Goal: Task Accomplishment & Management: Manage account settings

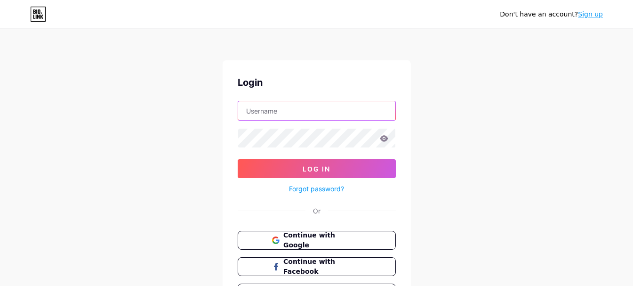
click at [276, 110] on input "text" at bounding box center [316, 110] width 157 height 19
type input "[EMAIL_ADDRESS][DOMAIN_NAME]"
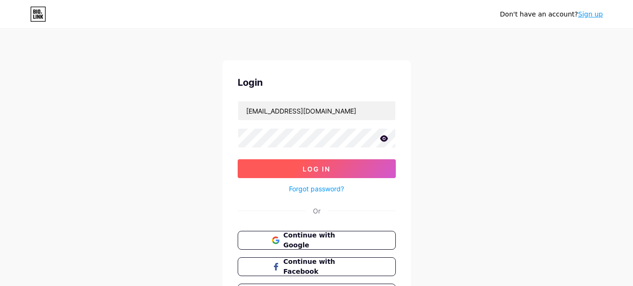
click at [322, 162] on button "Log In" at bounding box center [317, 168] width 158 height 19
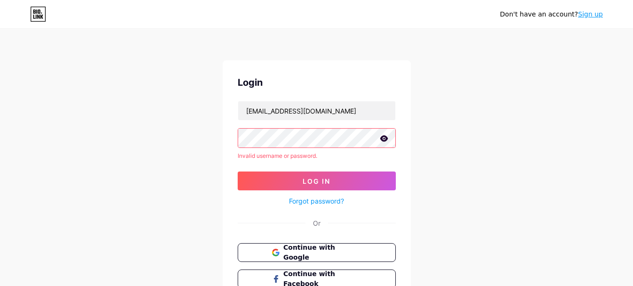
scroll to position [47, 0]
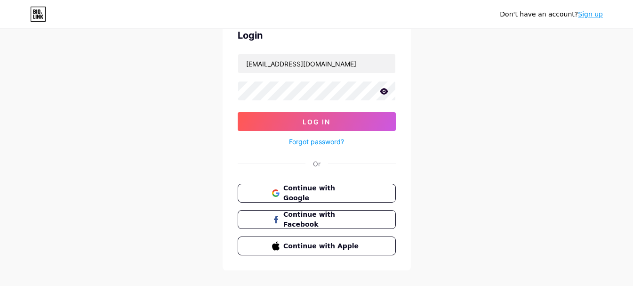
click at [383, 89] on icon at bounding box center [384, 91] width 8 height 6
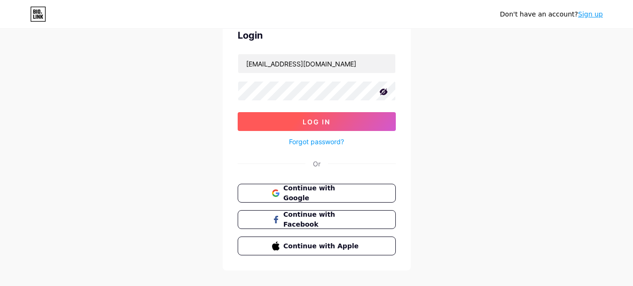
click at [385, 123] on button "Log In" at bounding box center [317, 121] width 158 height 19
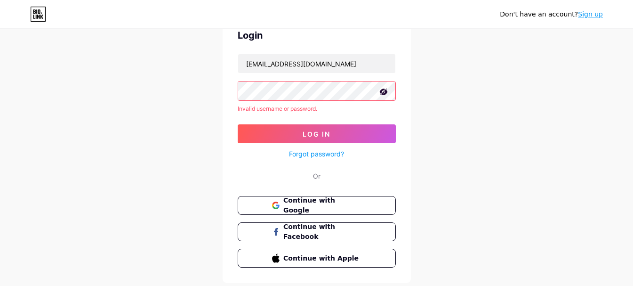
click at [589, 15] on link "Sign up" at bounding box center [590, 14] width 25 height 8
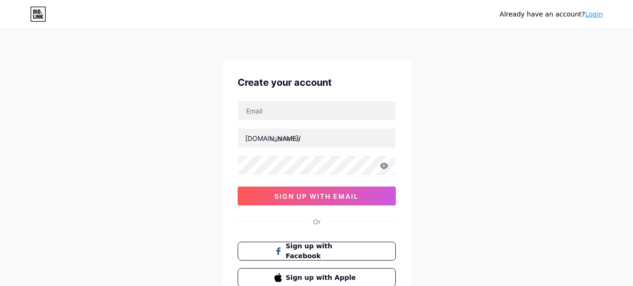
scroll to position [47, 0]
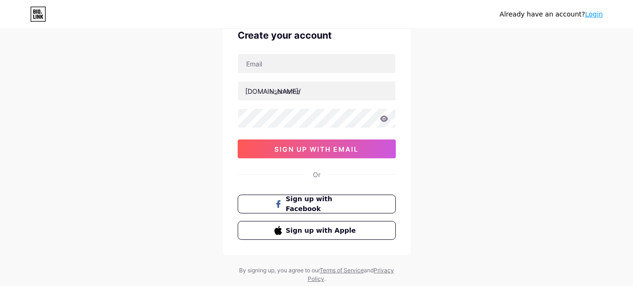
click at [591, 16] on link "Login" at bounding box center [594, 14] width 18 height 8
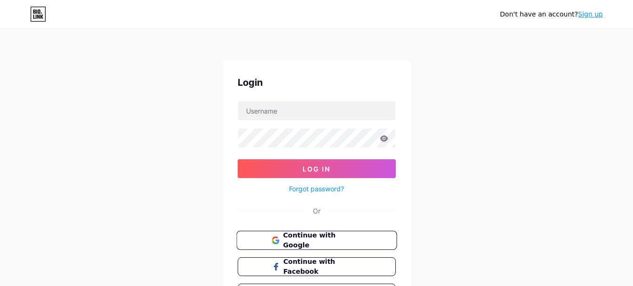
click at [322, 238] on span "Continue with Google" at bounding box center [322, 240] width 79 height 20
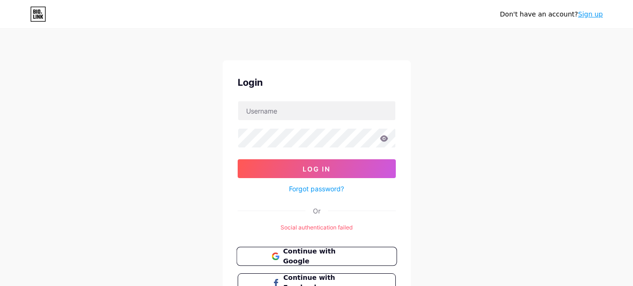
click at [370, 257] on button "Continue with Google" at bounding box center [316, 256] width 161 height 19
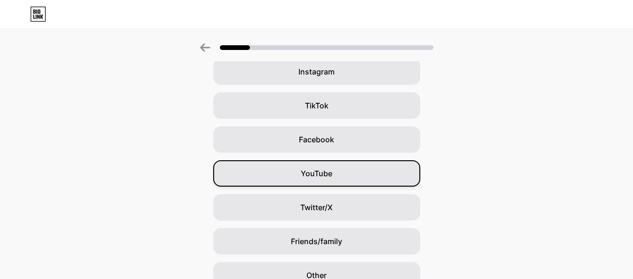
scroll to position [33, 0]
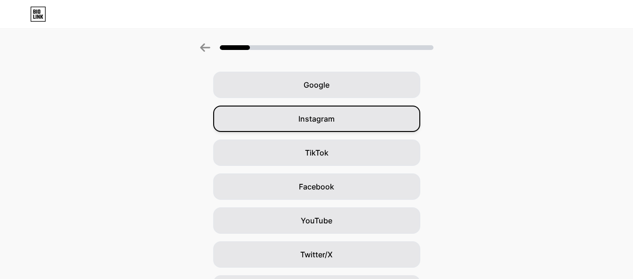
click at [339, 112] on div "Instagram" at bounding box center [316, 118] width 207 height 26
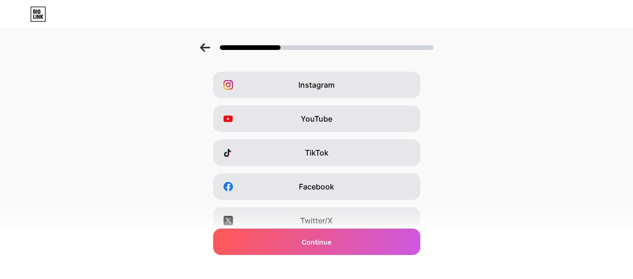
scroll to position [0, 0]
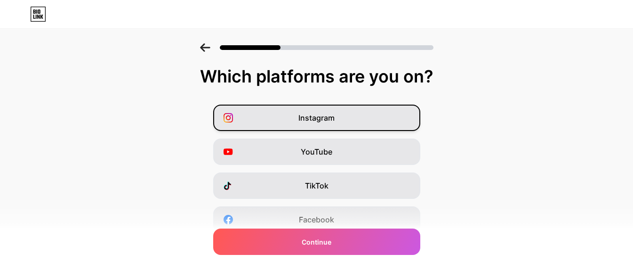
click at [370, 118] on div "Instagram" at bounding box center [316, 118] width 207 height 26
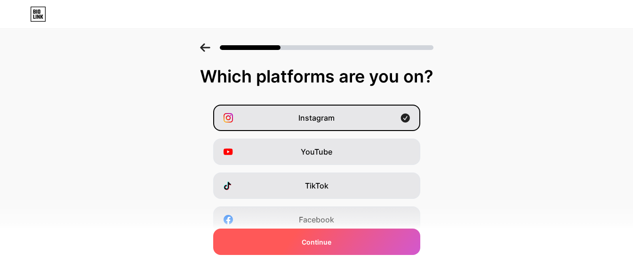
click at [338, 238] on div "Continue" at bounding box center [316, 241] width 207 height 26
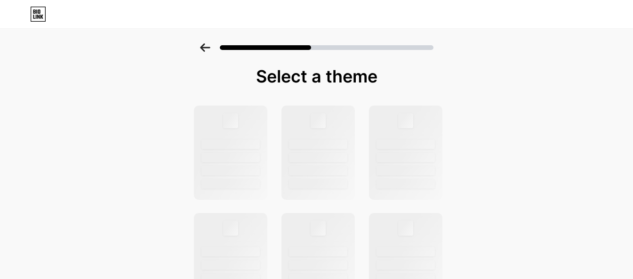
click at [347, 85] on div "Select a theme" at bounding box center [317, 76] width 250 height 19
click at [356, 129] on div at bounding box center [318, 152] width 76 height 97
drag, startPoint x: 310, startPoint y: 132, endPoint x: 309, endPoint y: 118, distance: 14.6
click at [308, 132] on div at bounding box center [318, 152] width 76 height 97
drag, startPoint x: 203, startPoint y: 132, endPoint x: 428, endPoint y: 102, distance: 227.7
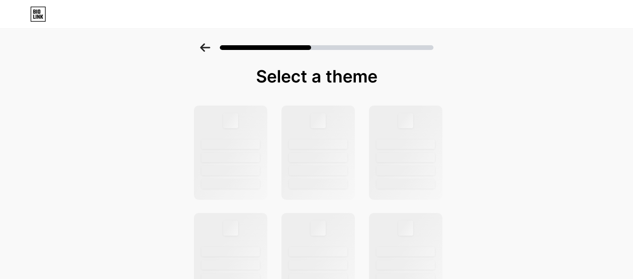
click at [210, 131] on div at bounding box center [230, 152] width 73 height 94
click at [203, 49] on icon at bounding box center [205, 47] width 10 height 8
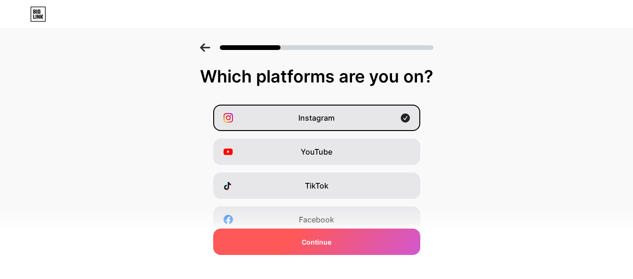
click at [371, 243] on div "Continue" at bounding box center [316, 241] width 207 height 26
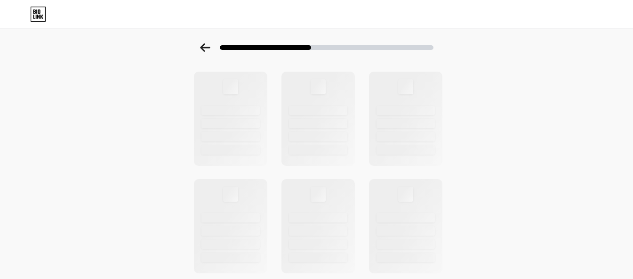
scroll to position [330, 0]
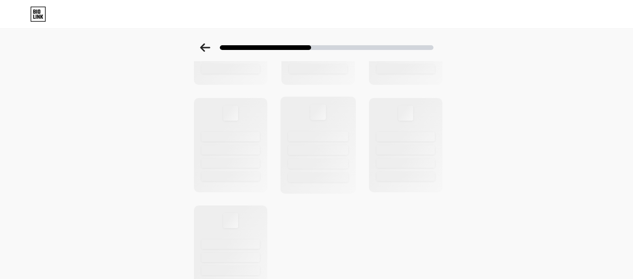
click at [319, 131] on div at bounding box center [318, 145] width 76 height 97
click at [233, 159] on div at bounding box center [231, 145] width 76 height 97
click at [233, 159] on div at bounding box center [231, 164] width 60 height 10
click at [286, 150] on div at bounding box center [318, 145] width 76 height 97
